Goal: Information Seeking & Learning: Find specific fact

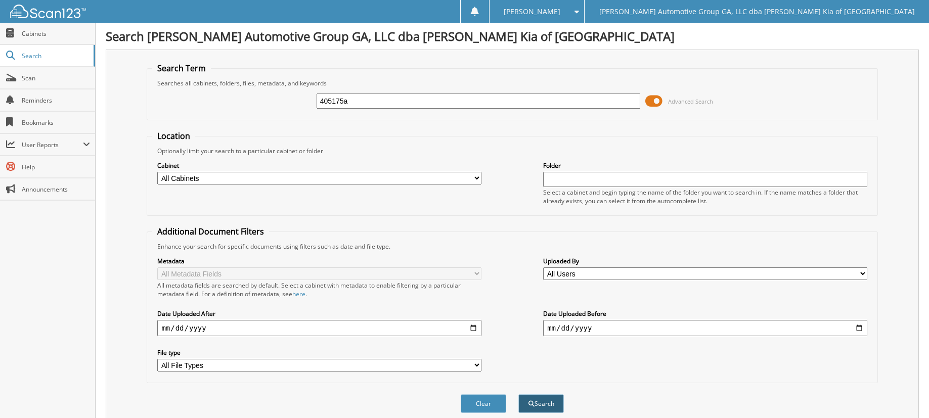
type input "405175a"
click at [543, 404] on button "Search" at bounding box center [541, 404] width 46 height 19
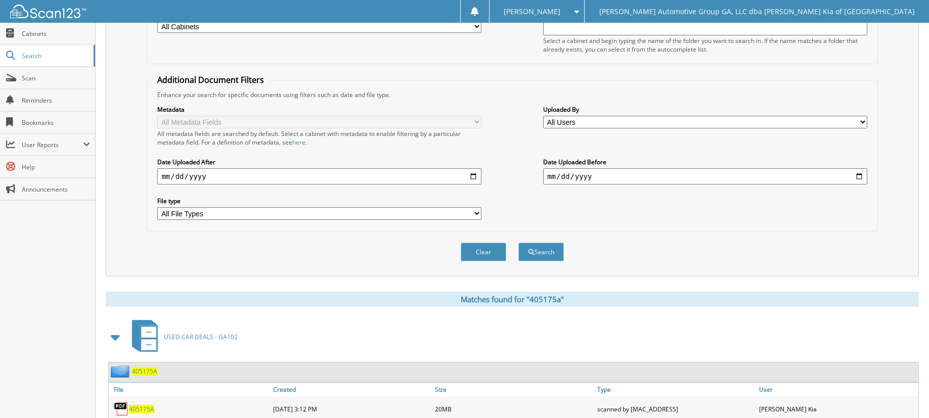
scroll to position [203, 0]
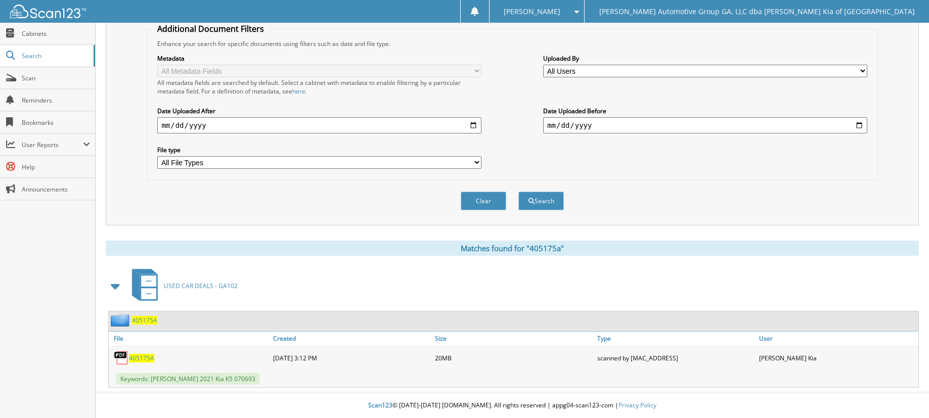
click at [133, 358] on span "405175A" at bounding box center [141, 358] width 25 height 9
